Goal: Task Accomplishment & Management: Manage account settings

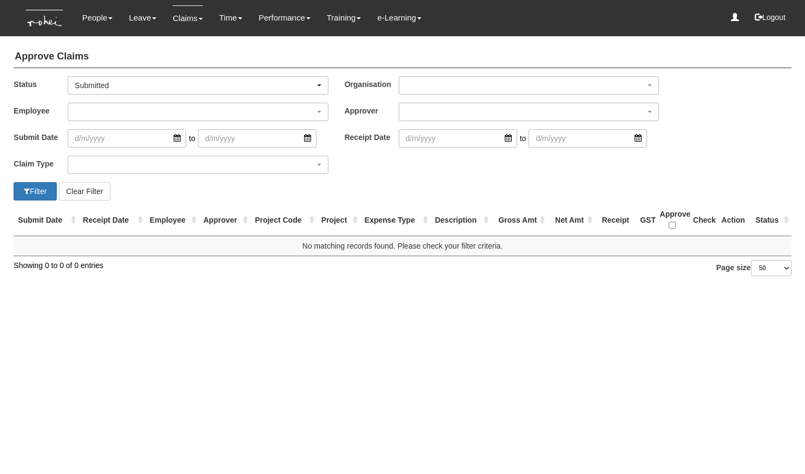
select select "50"
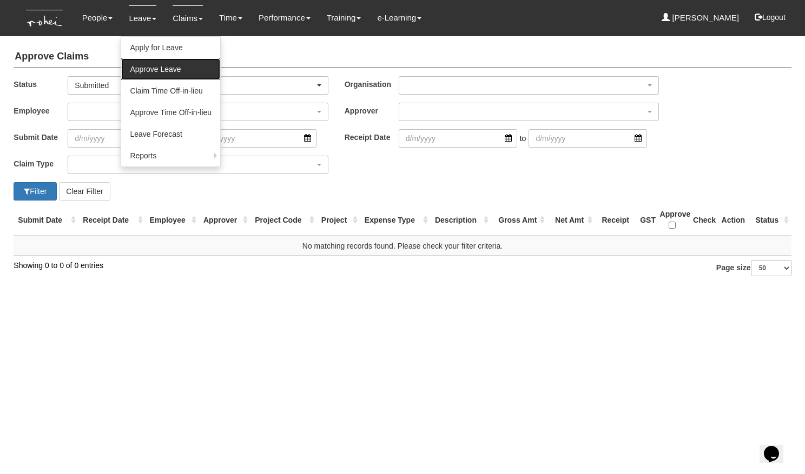
click at [141, 69] on link "Approve Leave" at bounding box center [170, 69] width 99 height 22
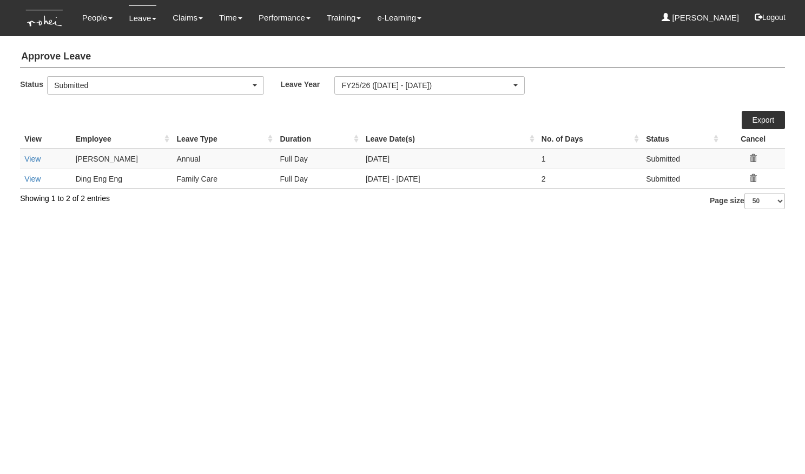
select select "50"
click at [34, 181] on link "View" at bounding box center [32, 179] width 16 height 9
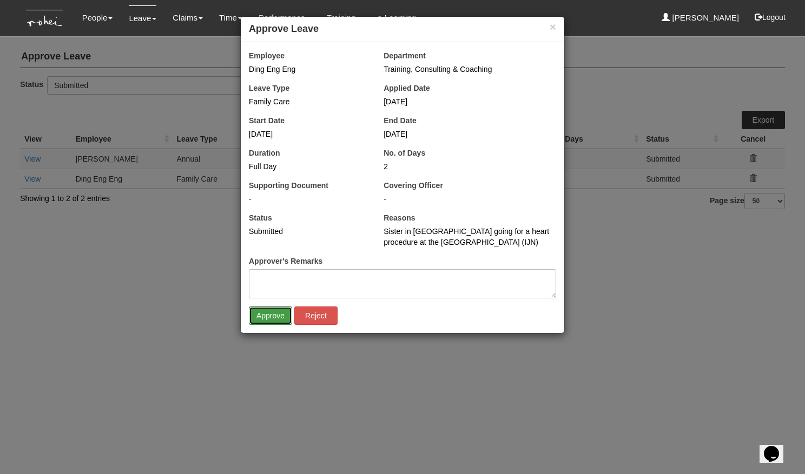
click at [275, 318] on input "Approve" at bounding box center [270, 316] width 43 height 18
select select "50"
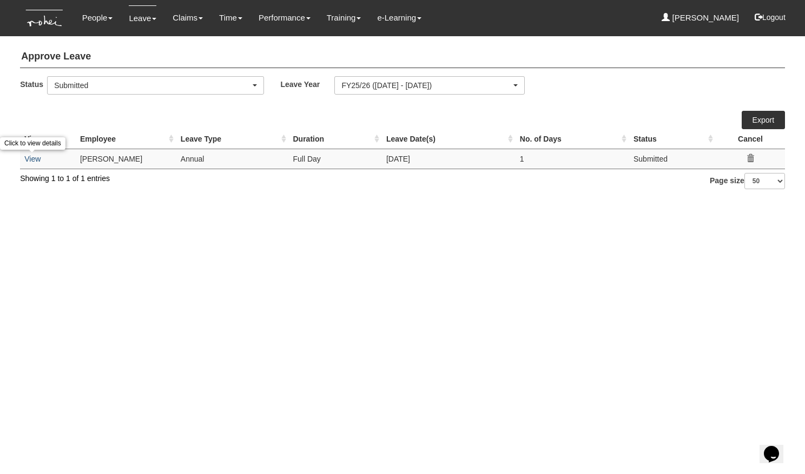
click at [33, 160] on link "View" at bounding box center [32, 159] width 16 height 9
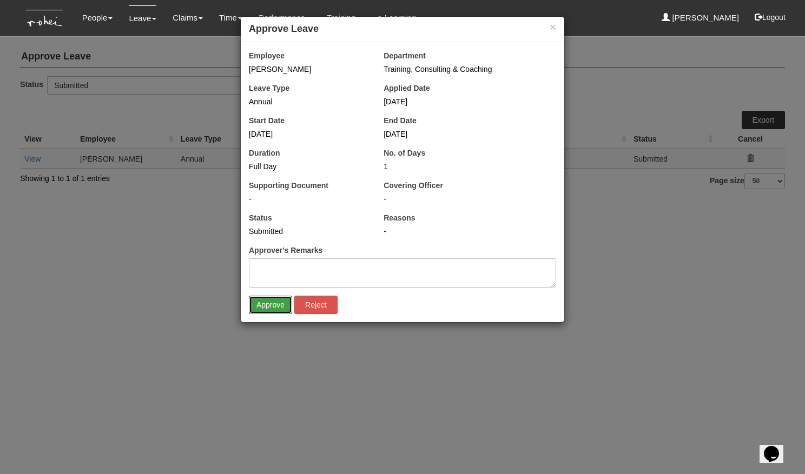
click at [264, 300] on input "Approve" at bounding box center [270, 305] width 43 height 18
select select "50"
